Goal: Information Seeking & Learning: Find specific fact

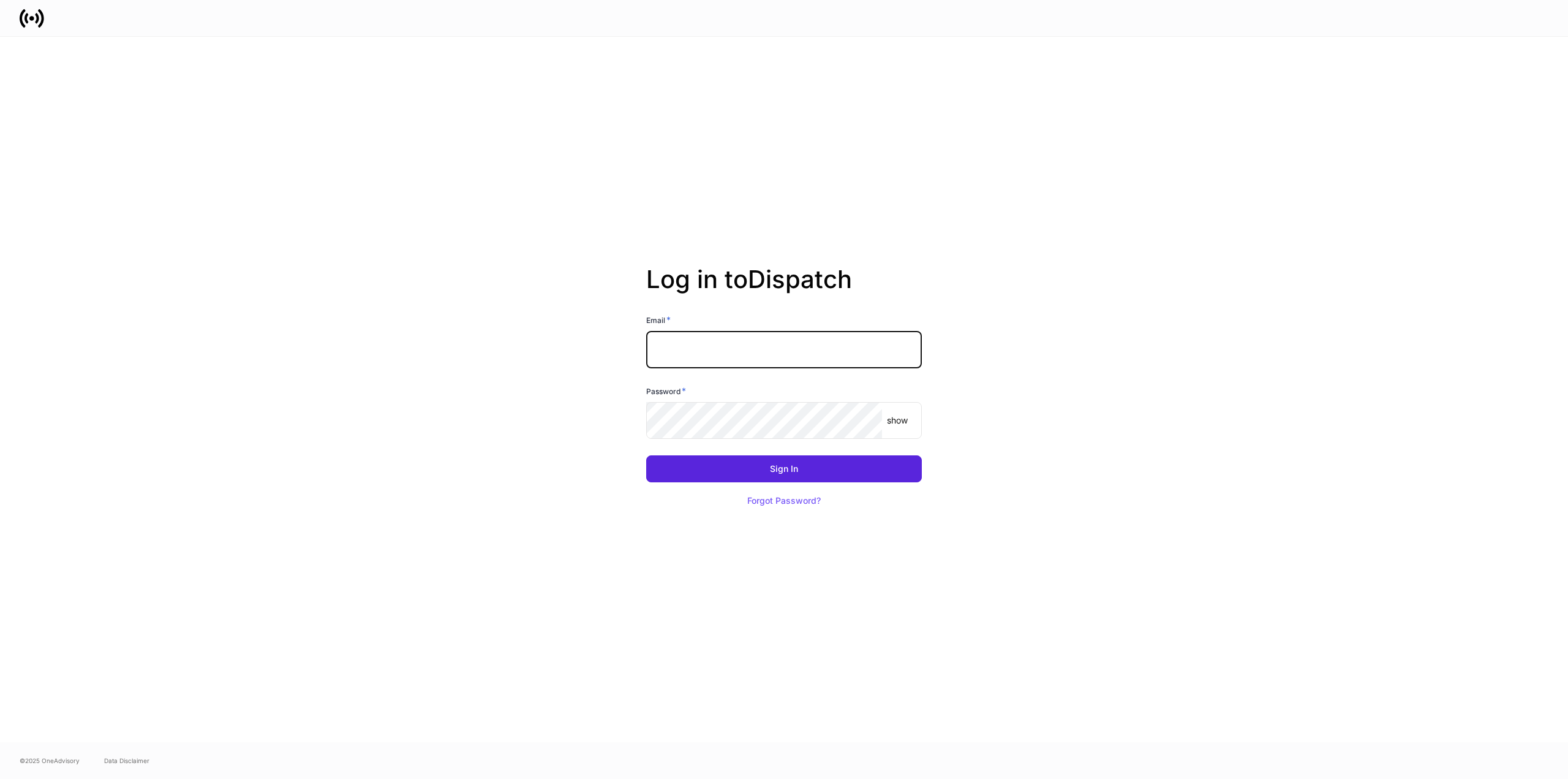
click at [747, 336] on input "text" at bounding box center [784, 349] width 276 height 37
click at [900, 345] on keeper-lock "Open Keeper Popup" at bounding box center [905, 349] width 15 height 15
type input "**********"
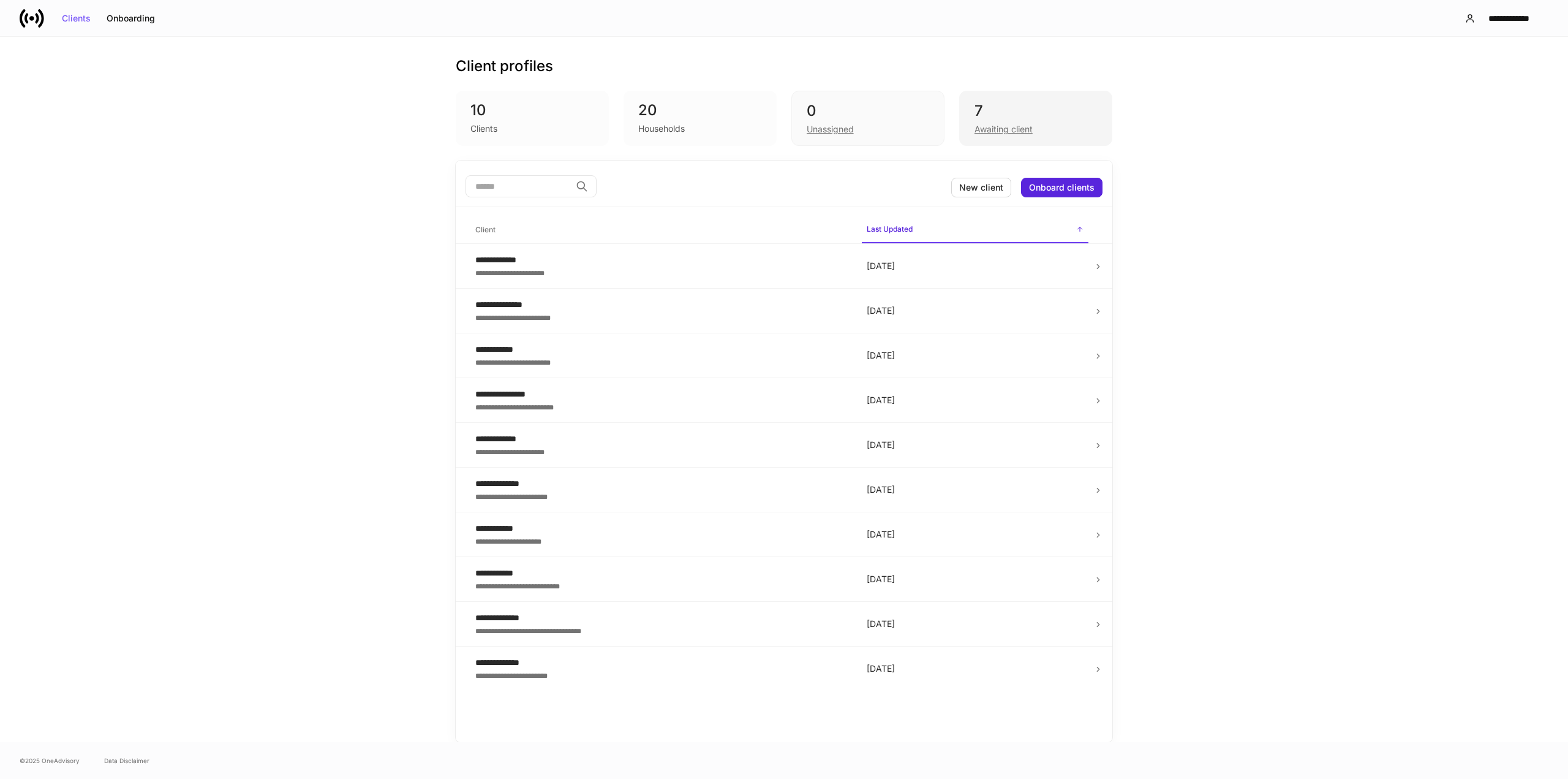
click at [986, 132] on div "Awaiting client" at bounding box center [1004, 129] width 58 height 13
click at [513, 191] on input "search" at bounding box center [518, 186] width 106 height 22
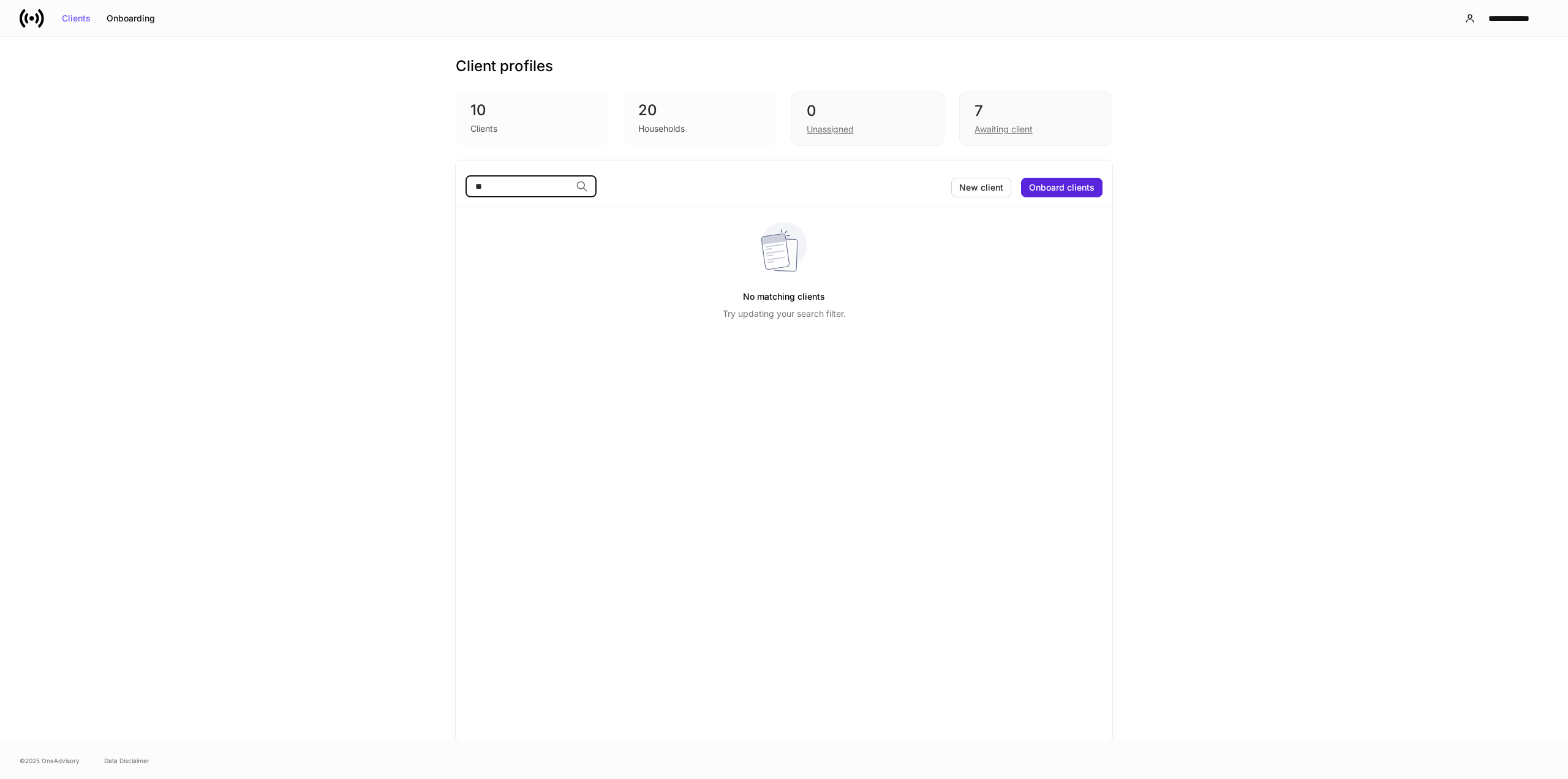
type input "*"
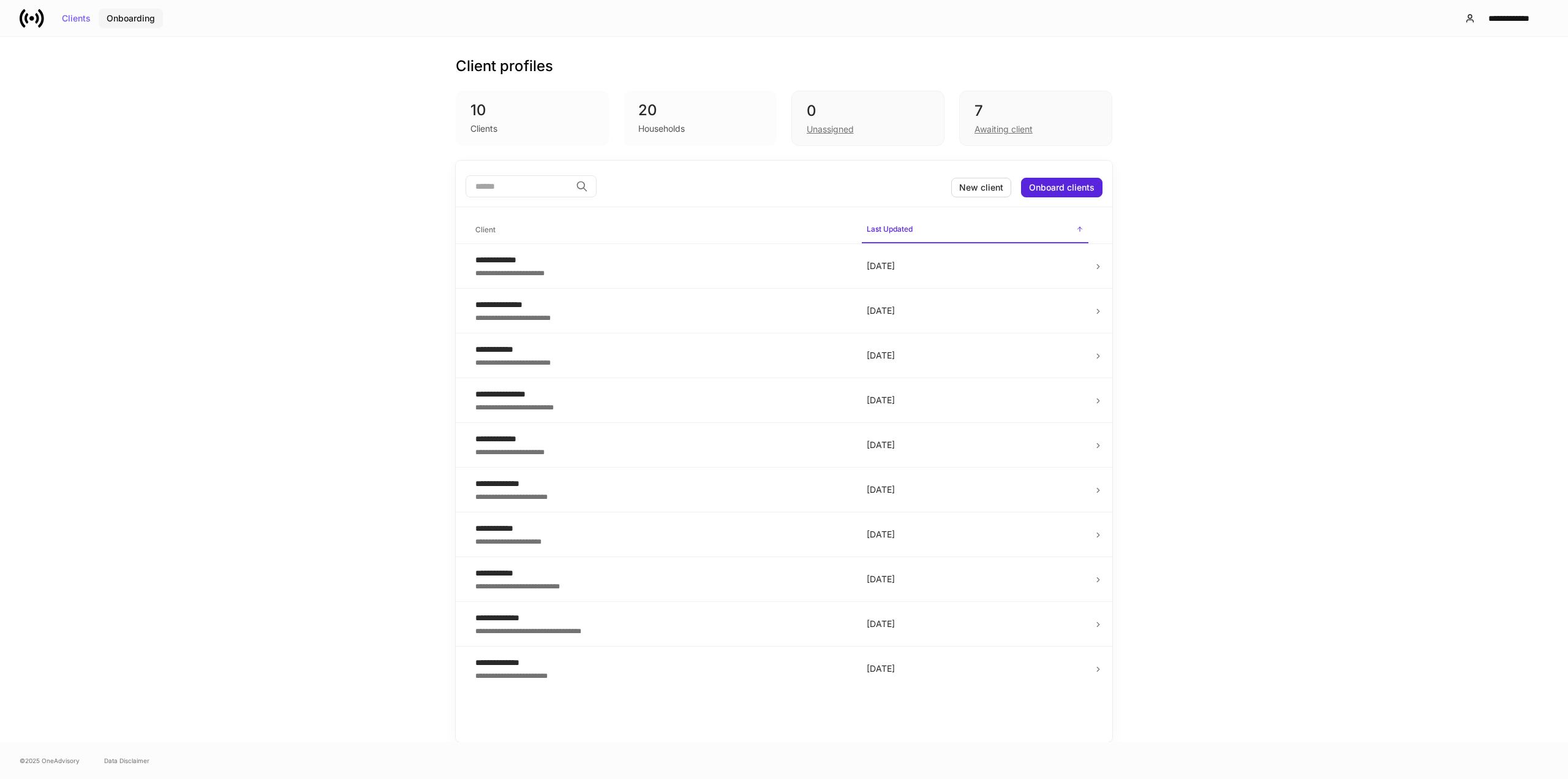
click at [146, 26] on button "Onboarding" at bounding box center [130, 18] width 64 height 20
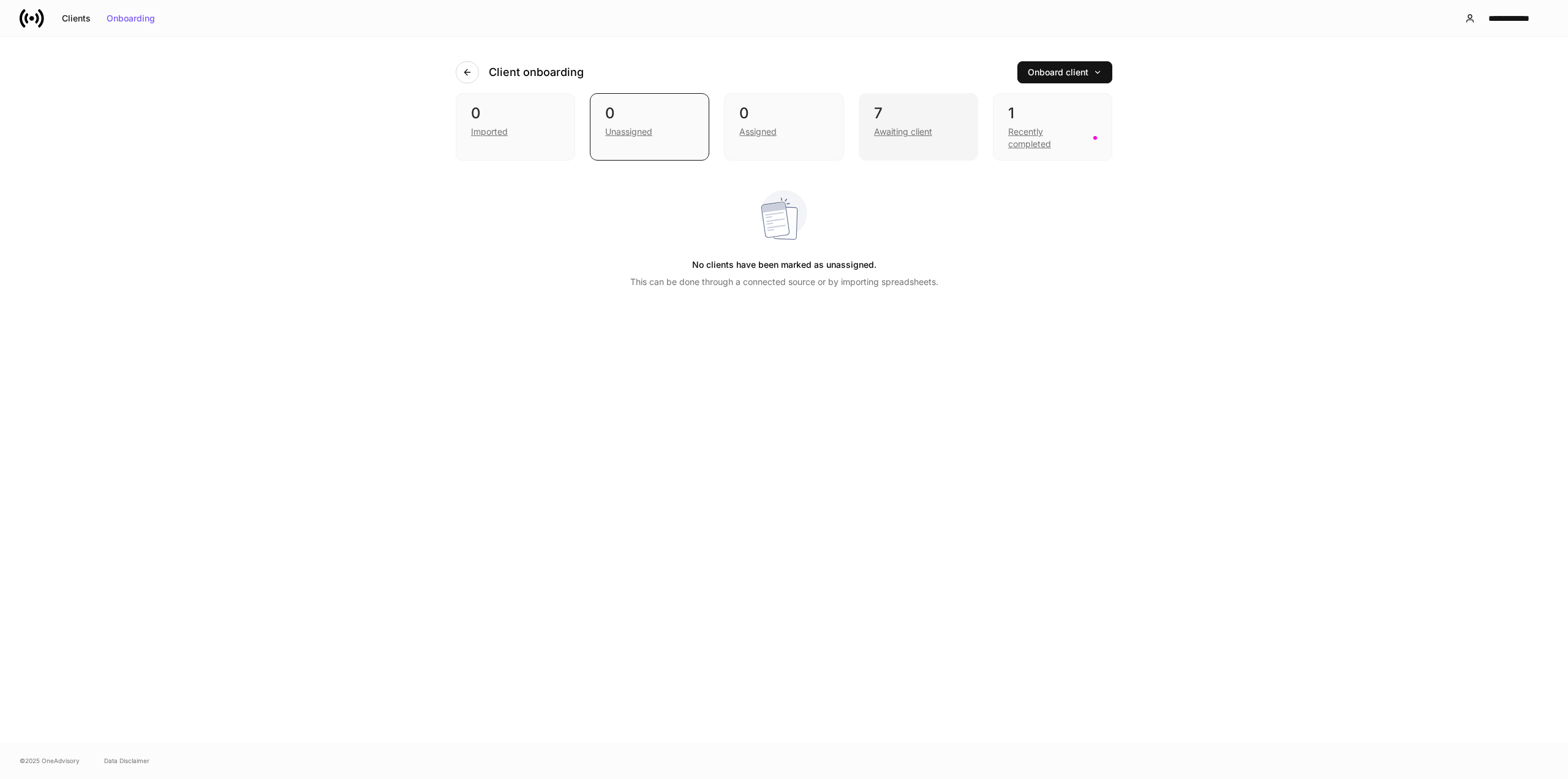
click at [929, 127] on div "Awaiting client" at bounding box center [903, 131] width 58 height 13
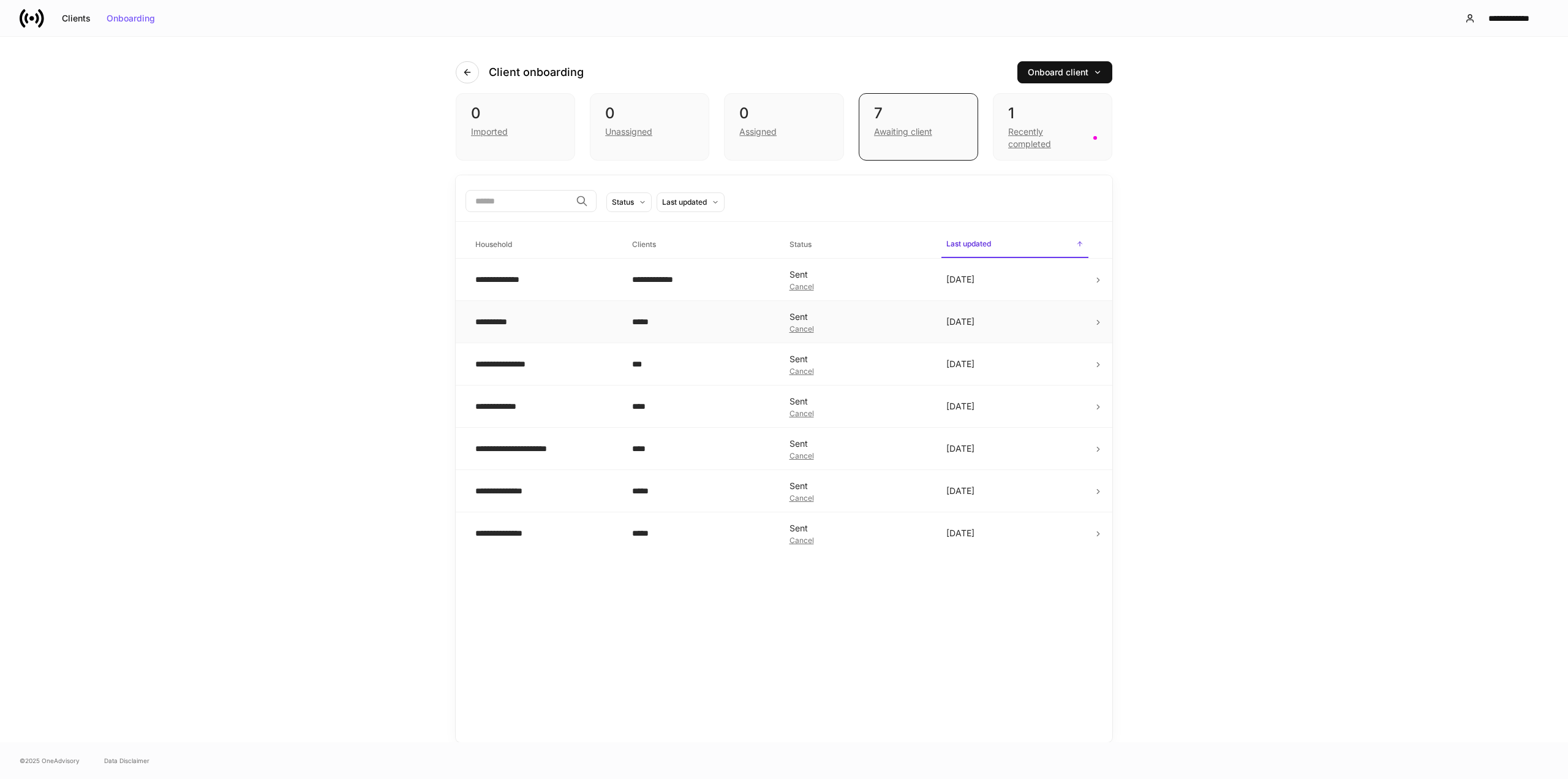
click at [496, 320] on div "**********" at bounding box center [544, 322] width 137 height 13
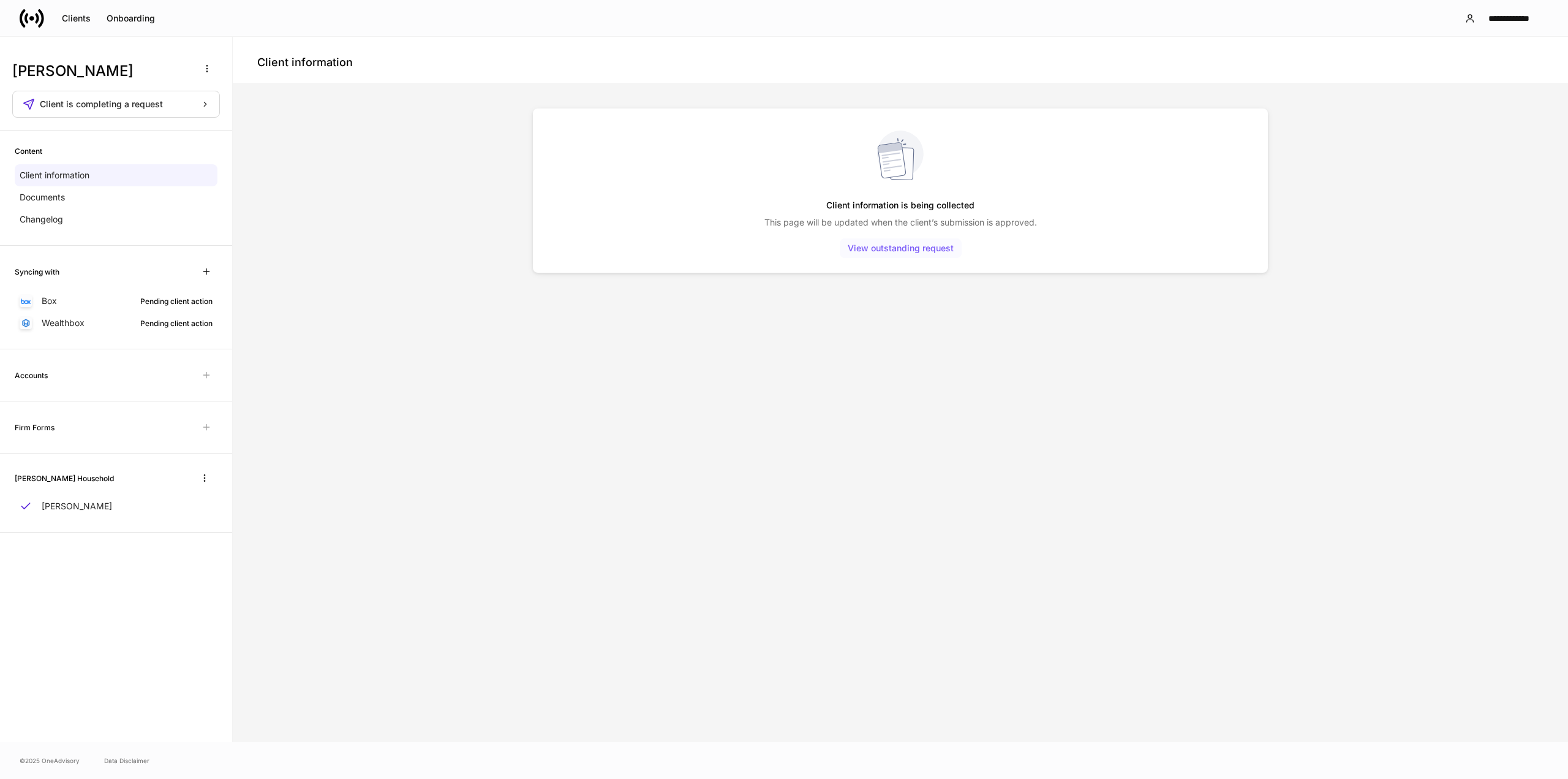
click at [919, 251] on div "View outstanding request" at bounding box center [900, 248] width 106 height 9
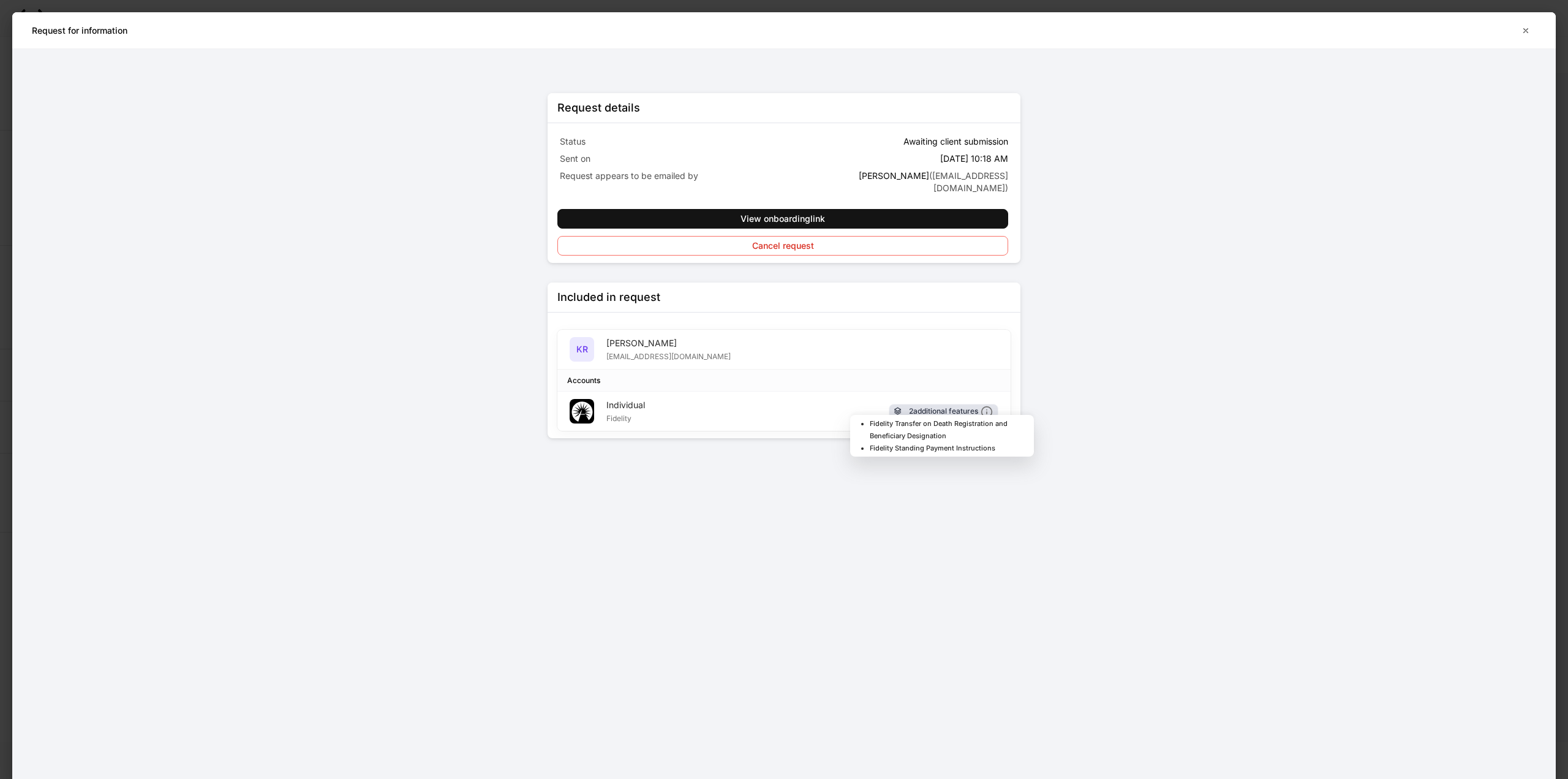
click at [922, 405] on div "2 additional features" at bounding box center [950, 411] width 84 height 13
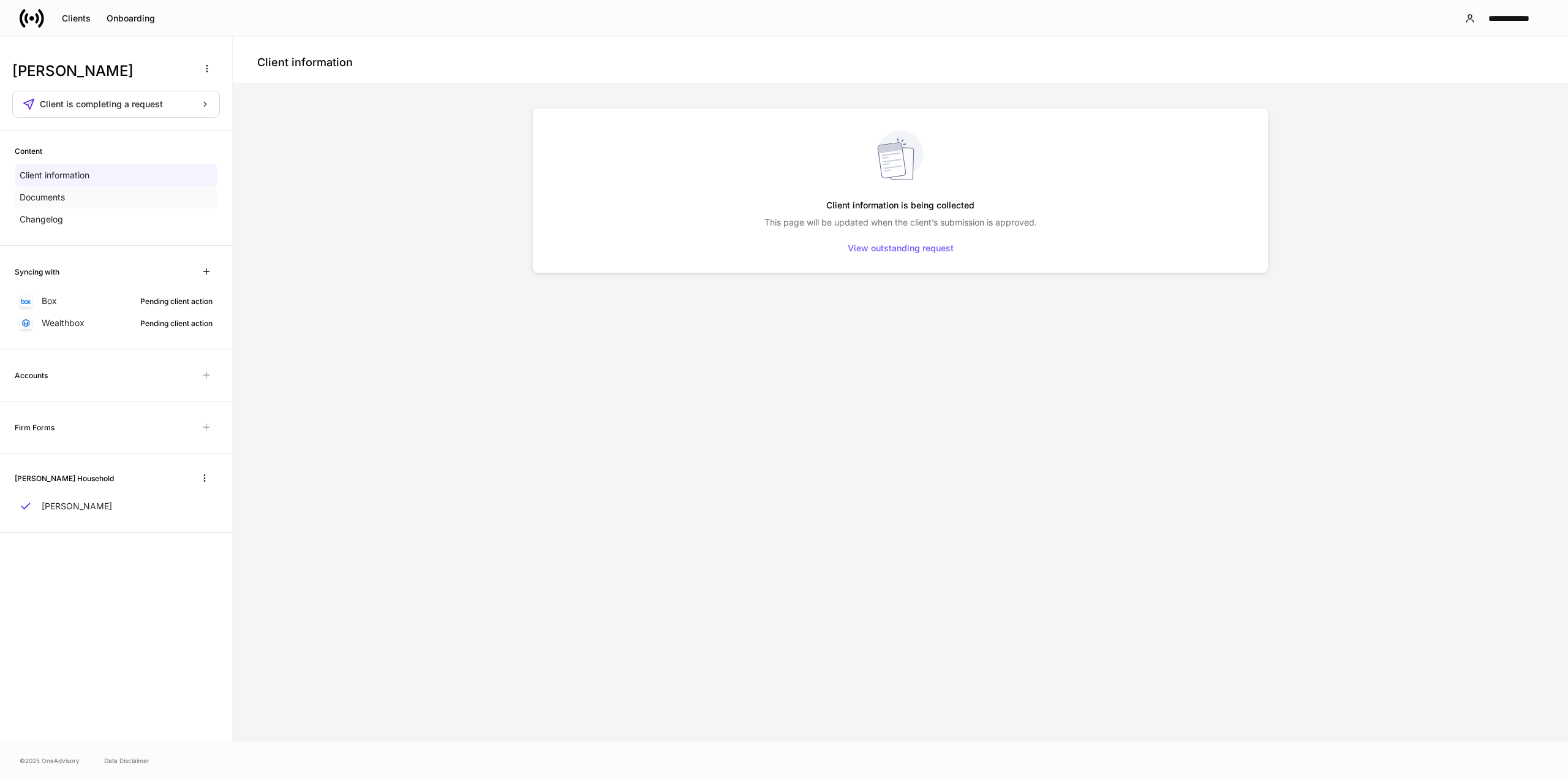
click at [57, 192] on p "Documents" at bounding box center [42, 197] width 46 height 13
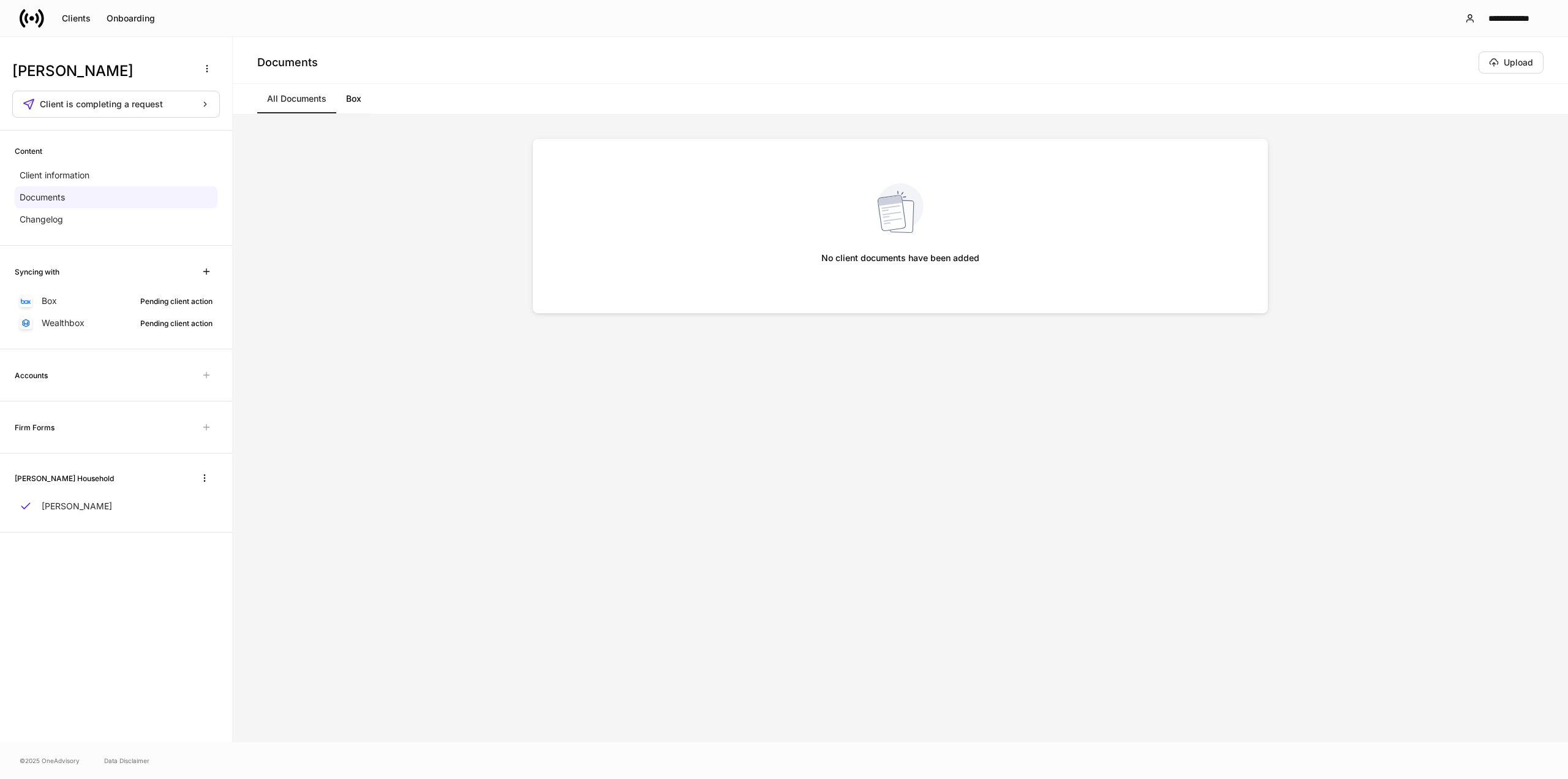
click at [350, 99] on link "Box" at bounding box center [353, 98] width 35 height 30
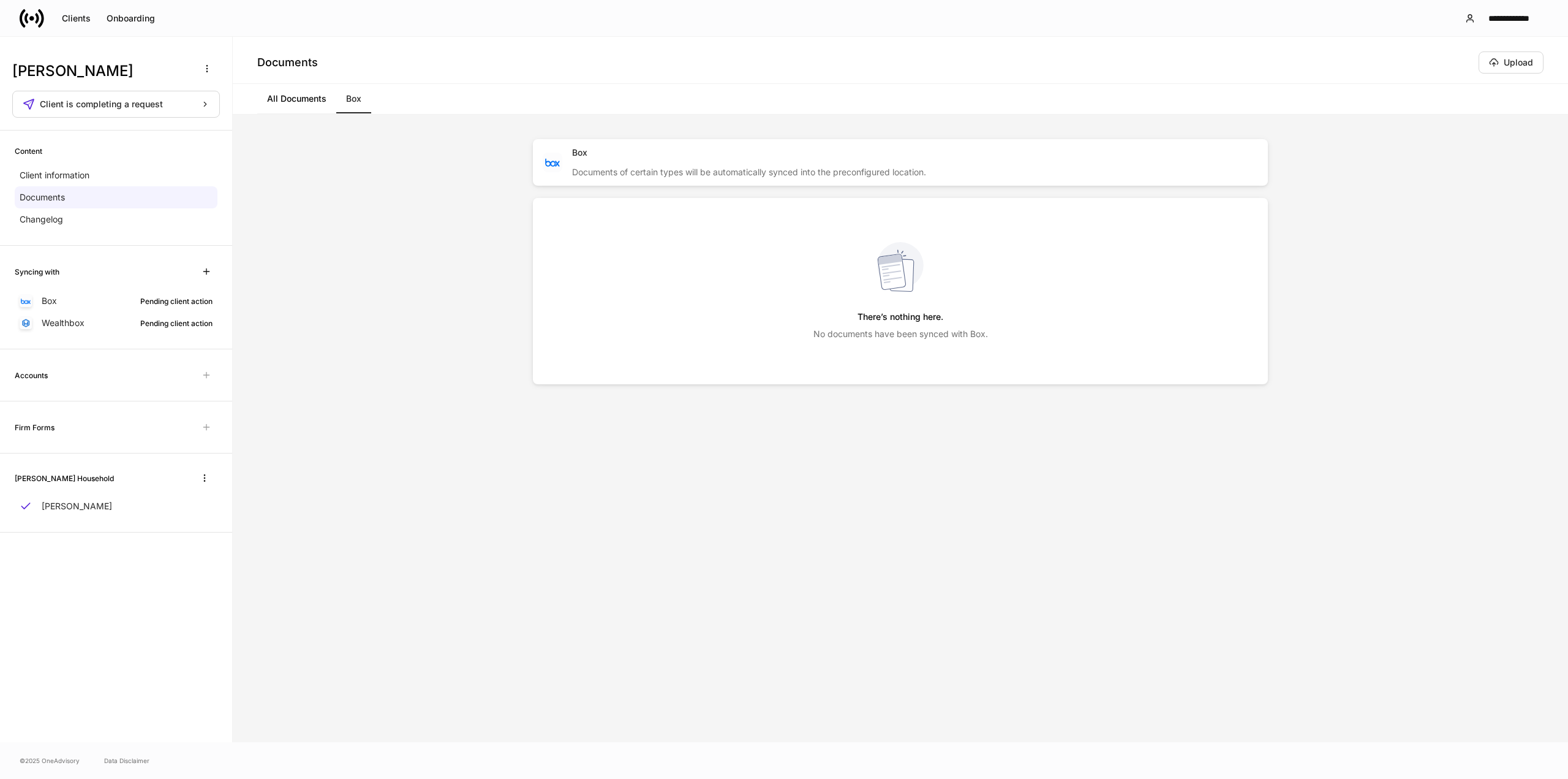
click at [302, 101] on link "All Documents" at bounding box center [297, 98] width 79 height 30
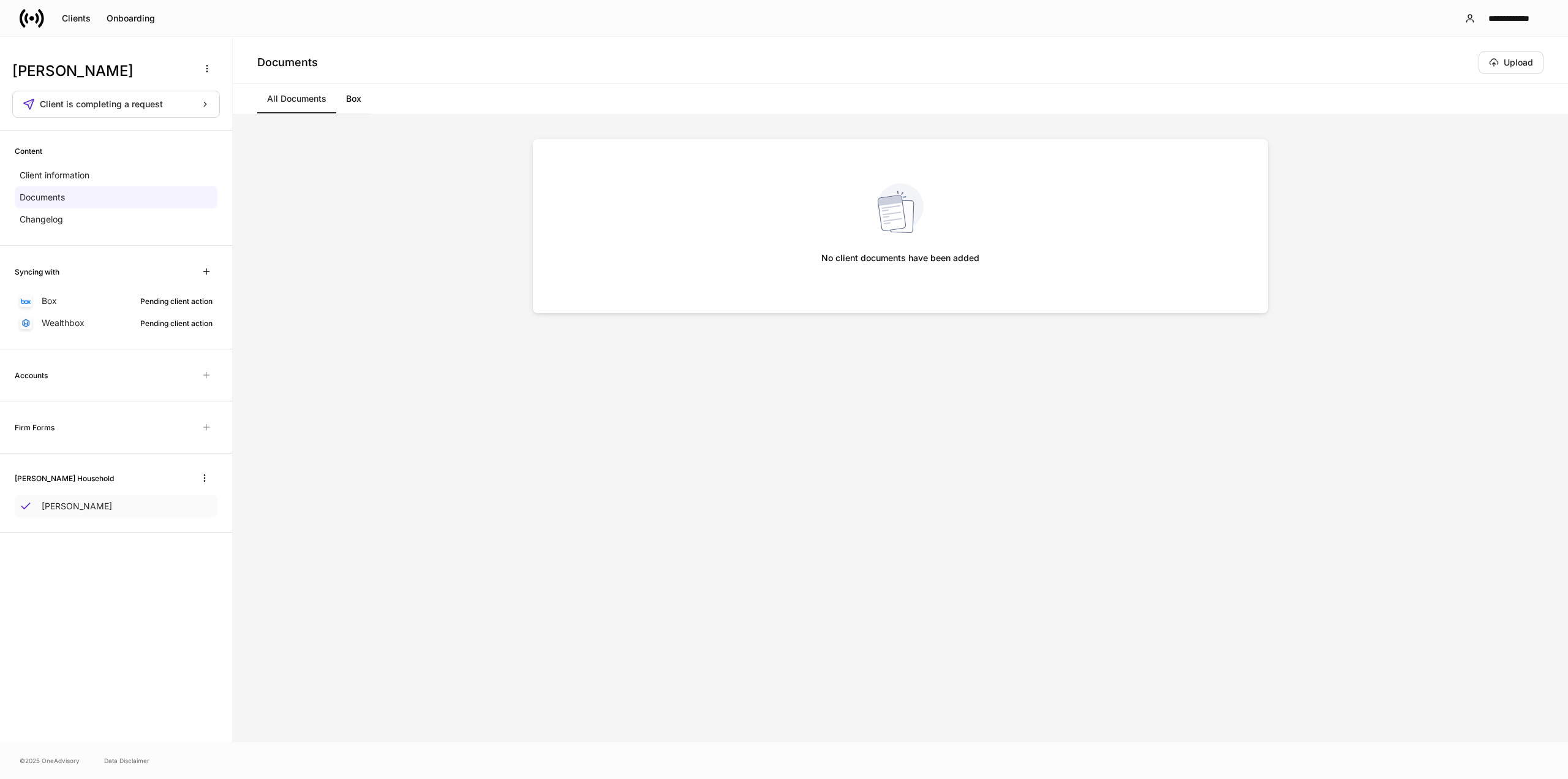
click at [59, 504] on p "Kelly Ryan" at bounding box center [77, 506] width 71 height 13
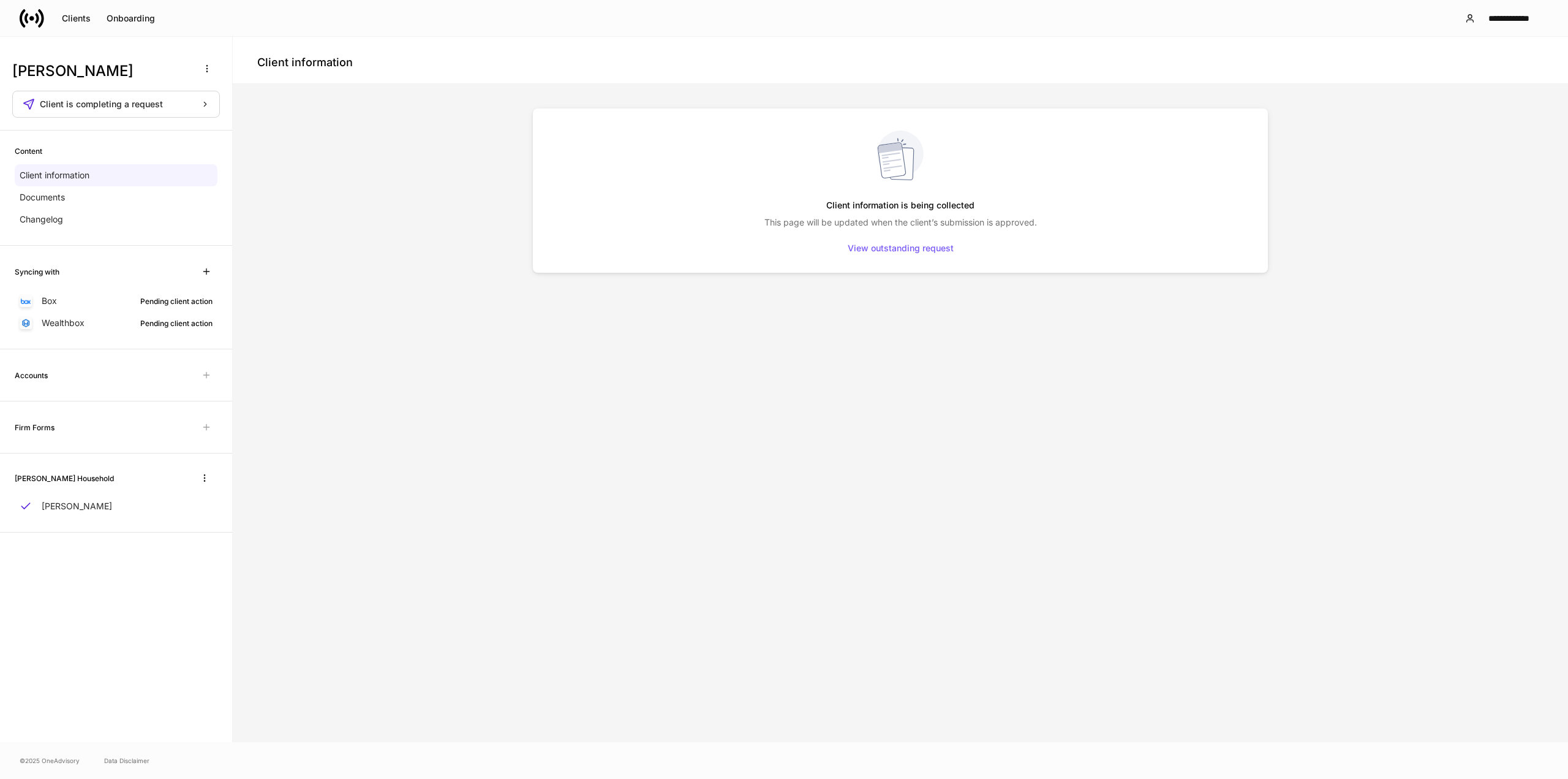
click at [69, 426] on div "Firm Forms" at bounding box center [115, 426] width 203 height 22
click at [206, 430] on span "Unavailable with outstanding requests for information" at bounding box center [206, 426] width 22 height 22
click at [74, 203] on div "Documents" at bounding box center [115, 197] width 203 height 22
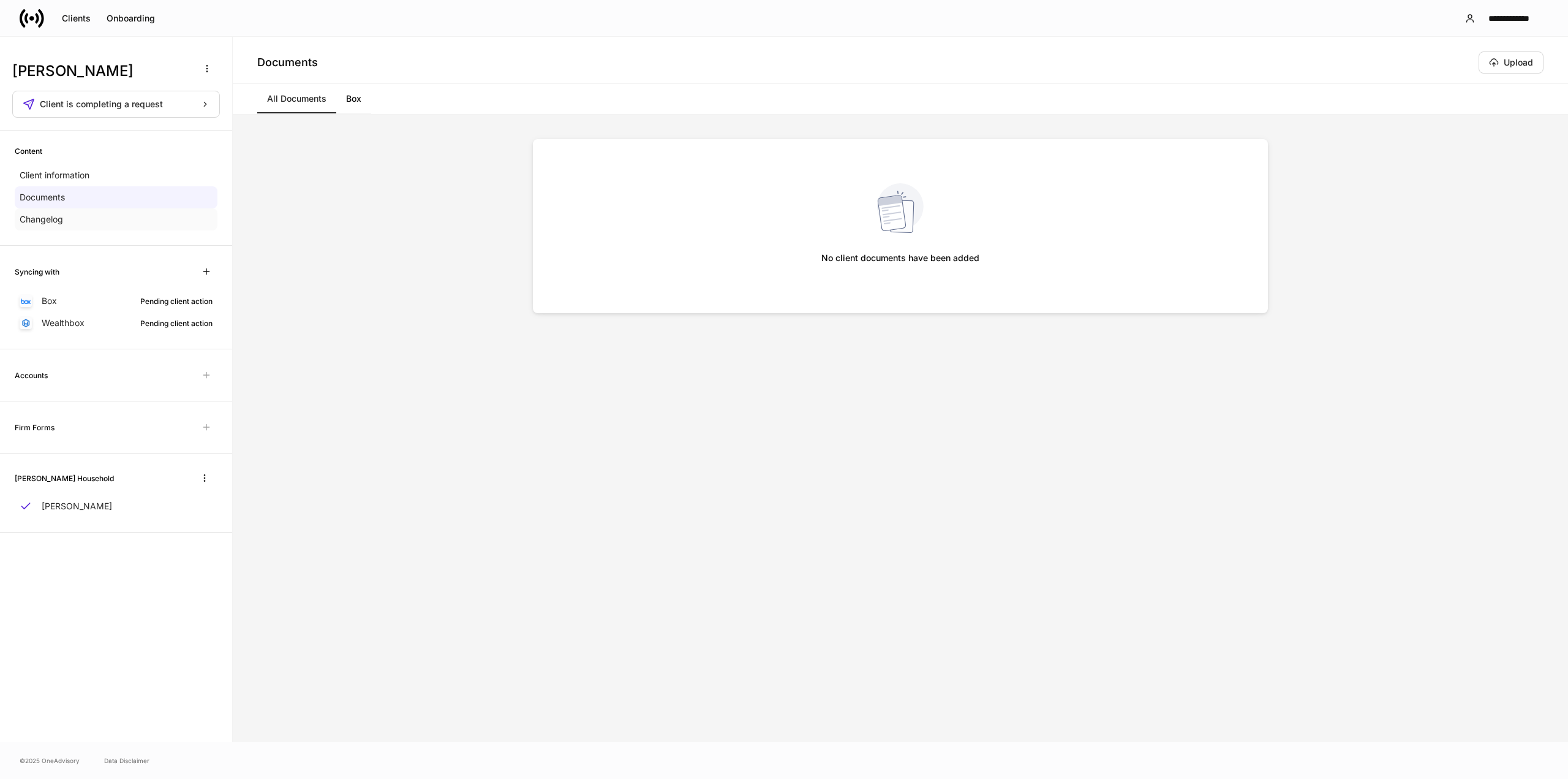
click at [63, 220] on p "Changelog" at bounding box center [42, 219] width 44 height 13
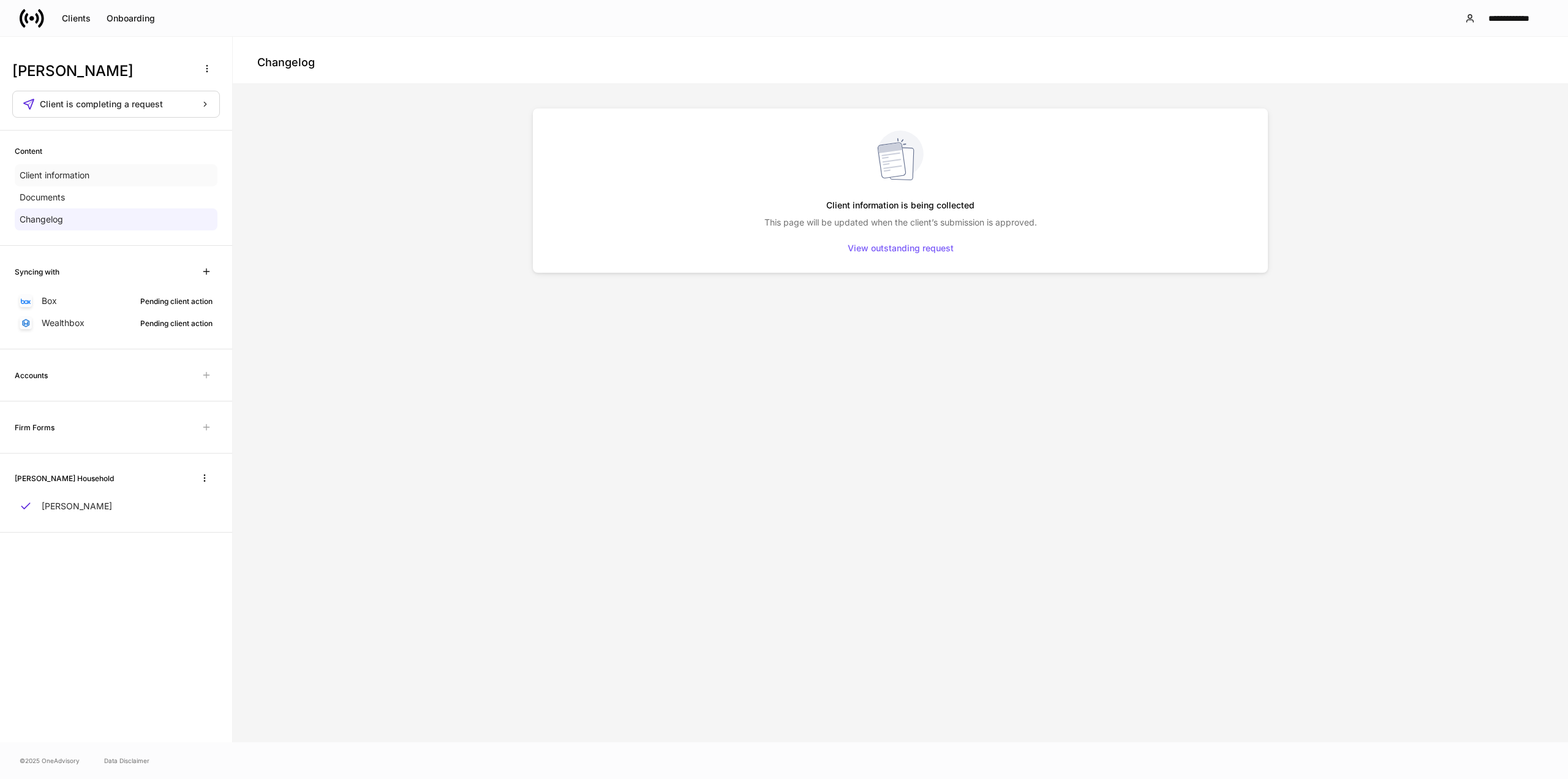
click at [77, 180] on p "Client information" at bounding box center [55, 175] width 70 height 13
click at [57, 22] on button "Clients" at bounding box center [77, 18] width 45 height 20
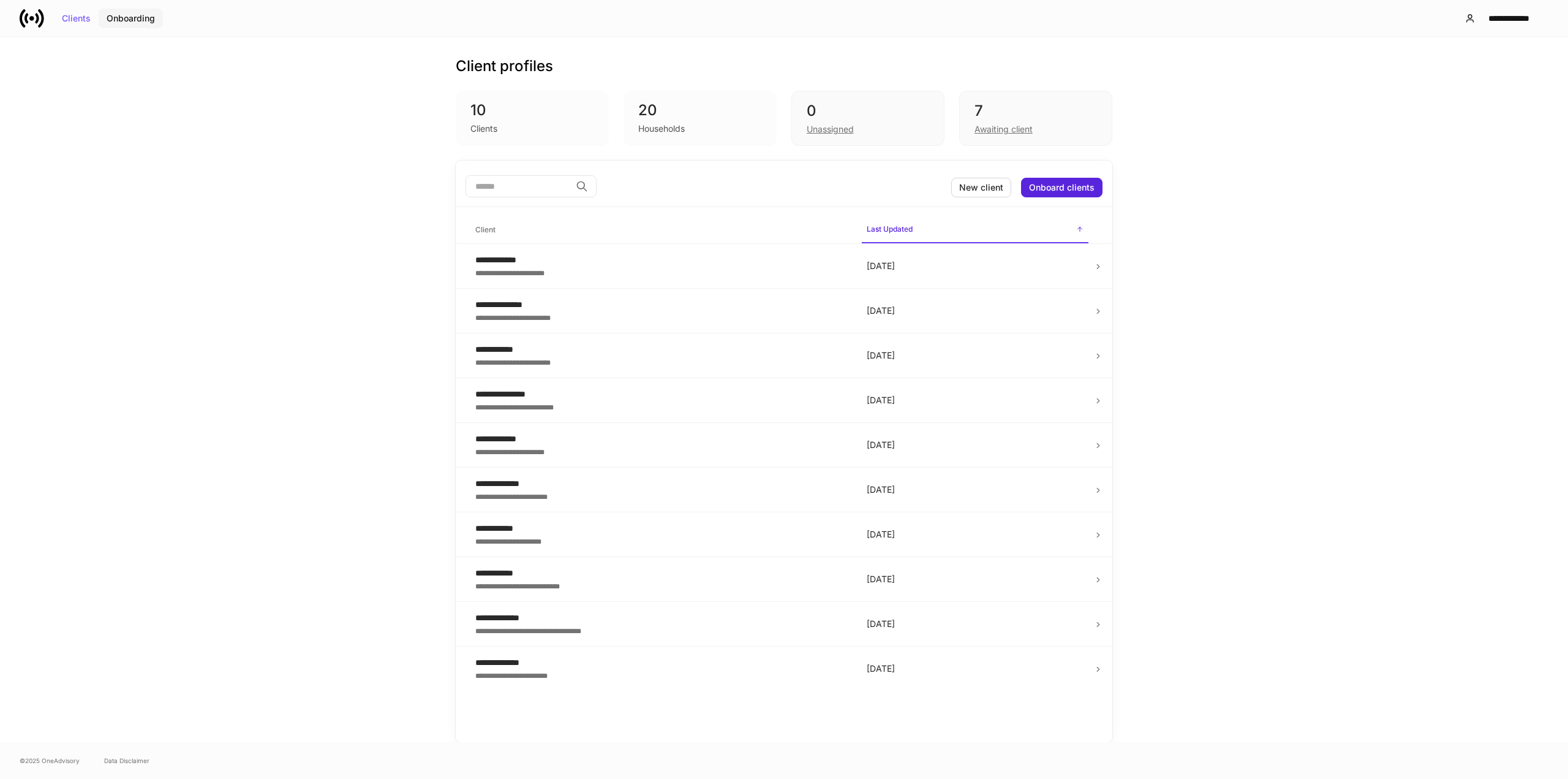
click at [124, 21] on div "Onboarding" at bounding box center [130, 18] width 48 height 9
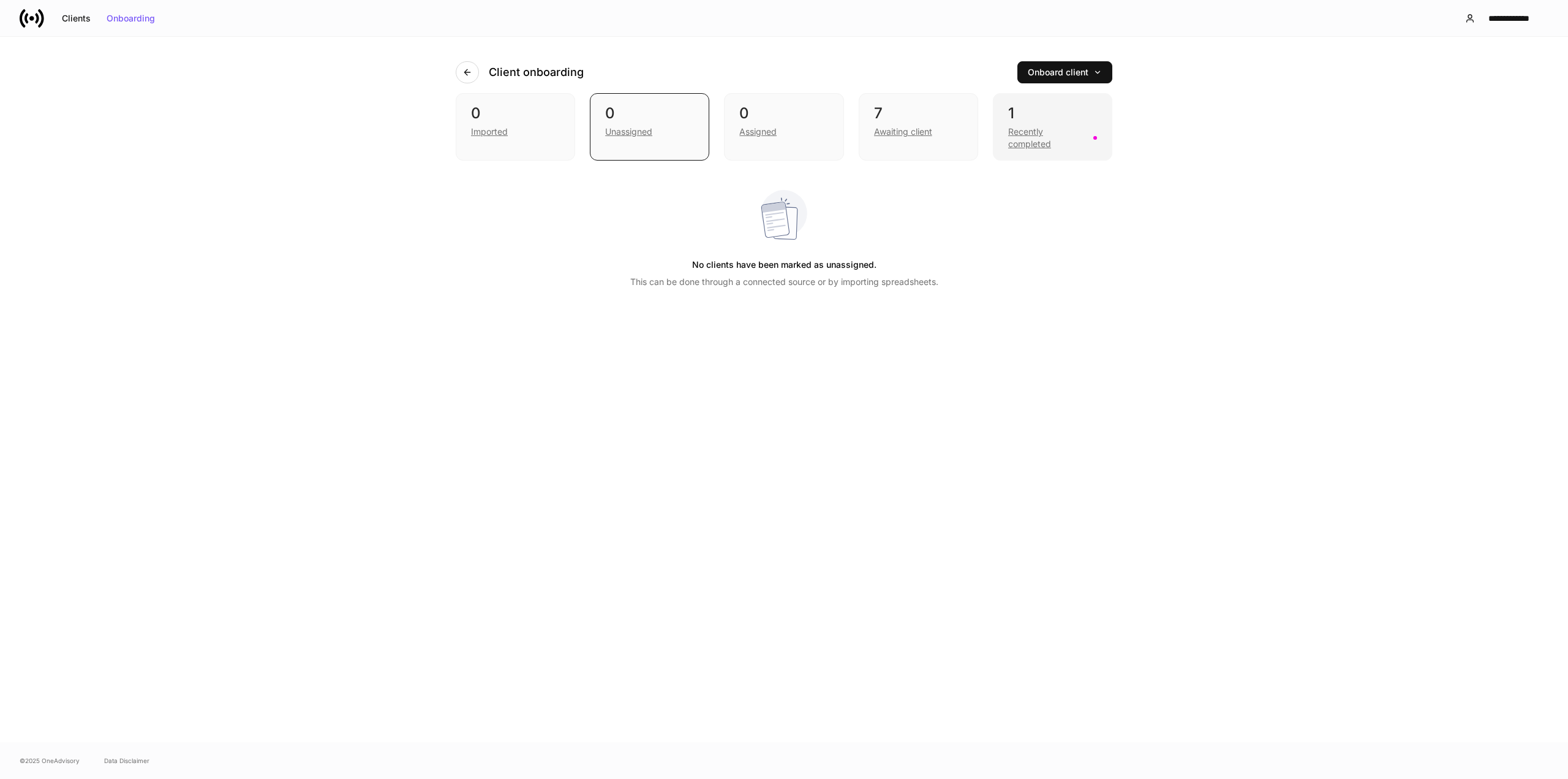
click at [1013, 141] on div "Recently completed" at bounding box center [1047, 137] width 78 height 24
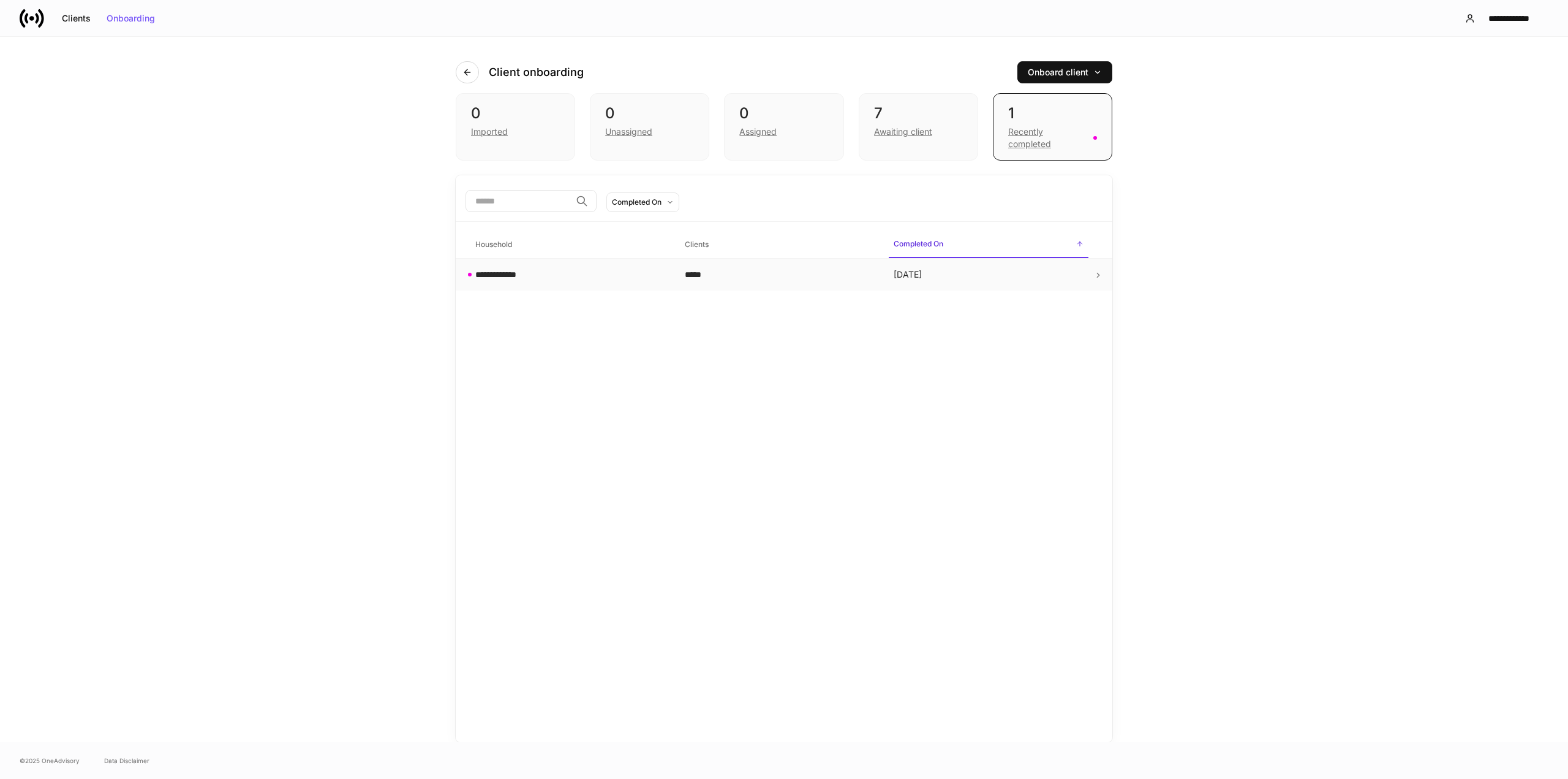
click at [568, 285] on td "**********" at bounding box center [570, 275] width 209 height 32
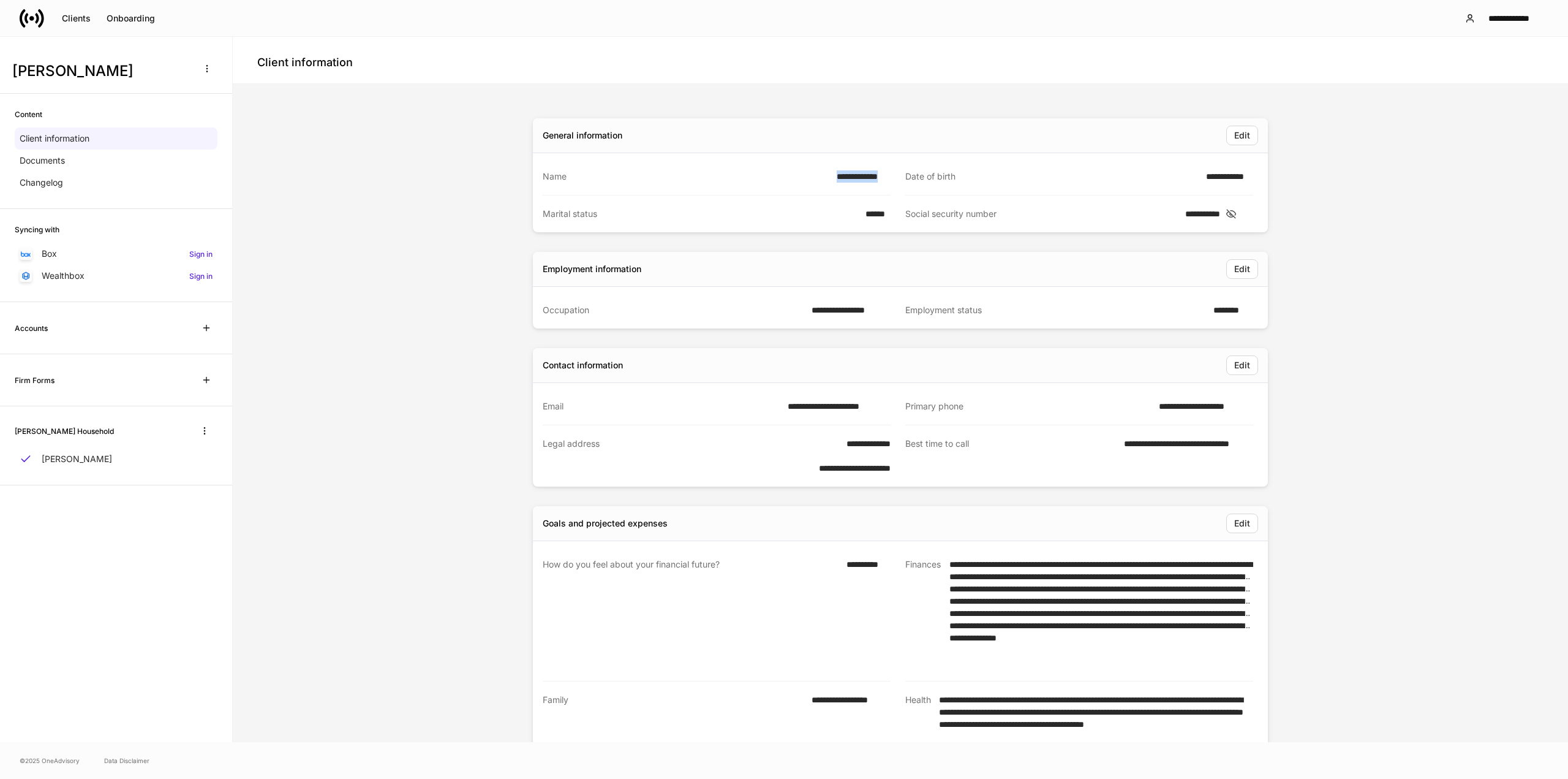
drag, startPoint x: 824, startPoint y: 176, endPoint x: 885, endPoint y: 177, distance: 61.0
click at [885, 177] on div "**********" at bounding box center [716, 176] width 348 height 38
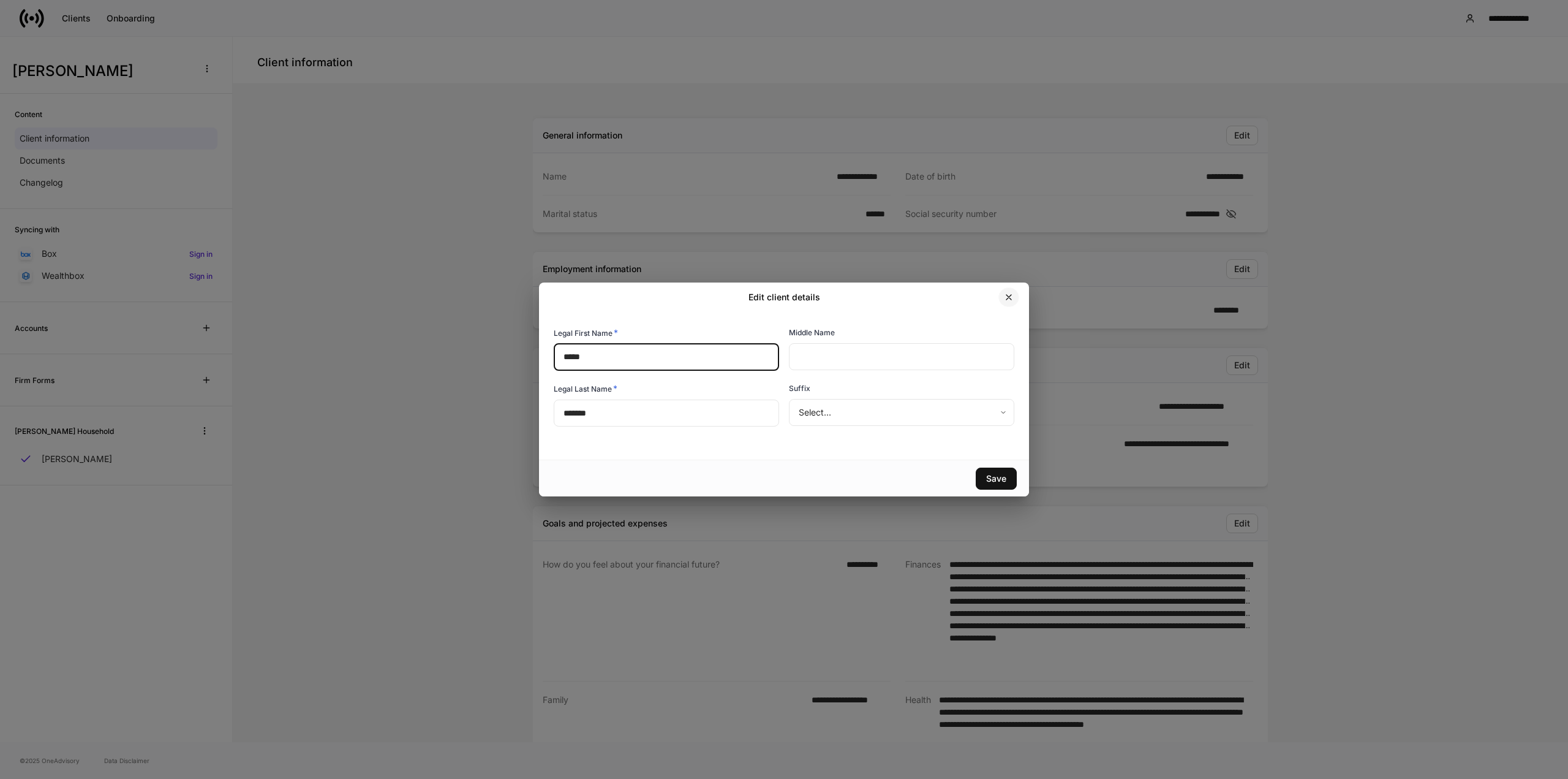
click at [1017, 297] on button "button" at bounding box center [1009, 297] width 21 height 20
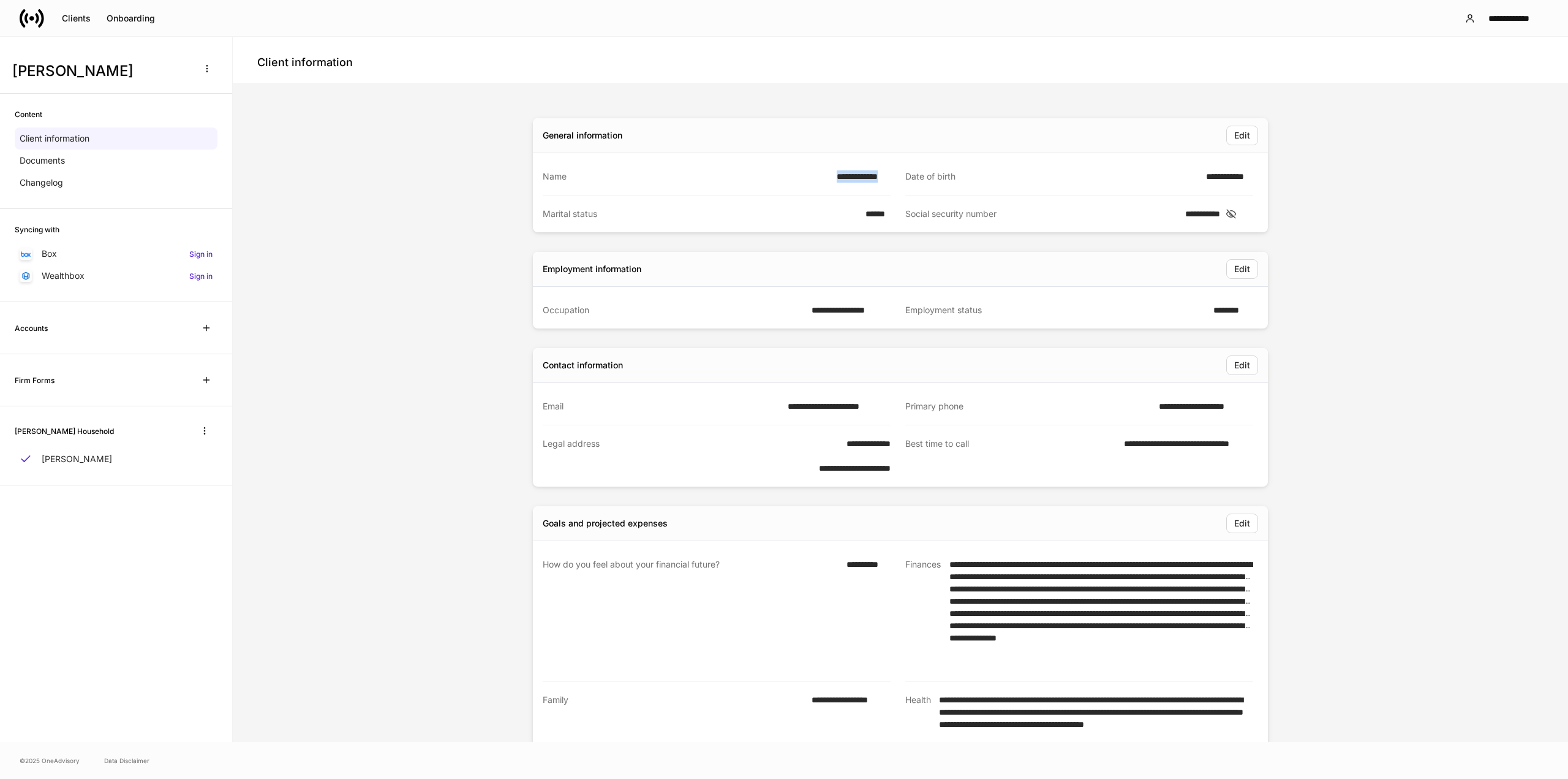
copy div "**********"
drag, startPoint x: 831, startPoint y: 176, endPoint x: 891, endPoint y: 182, distance: 60.3
click at [891, 182] on div "**********" at bounding box center [890, 195] width 725 height 74
click at [43, 20] on icon at bounding box center [41, 18] width 6 height 18
